Goal: Task Accomplishment & Management: Manage account settings

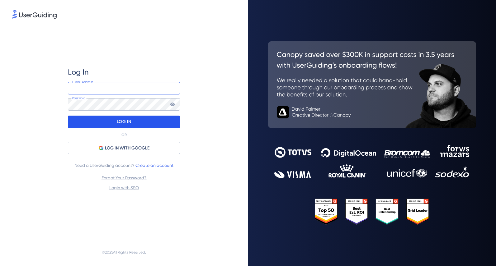
type input "[EMAIL_ADDRESS][DOMAIN_NAME]"
click at [147, 120] on div "LOG IN" at bounding box center [124, 122] width 112 height 12
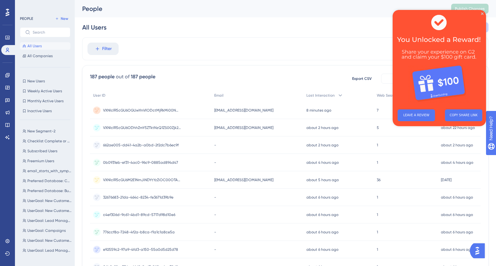
click at [40, 48] on span "All Users" at bounding box center [34, 46] width 14 height 5
click at [235, 112] on span "[EMAIL_ADDRESS][DOMAIN_NAME]" at bounding box center [243, 110] width 59 height 5
